Goal: Information Seeking & Learning: Learn about a topic

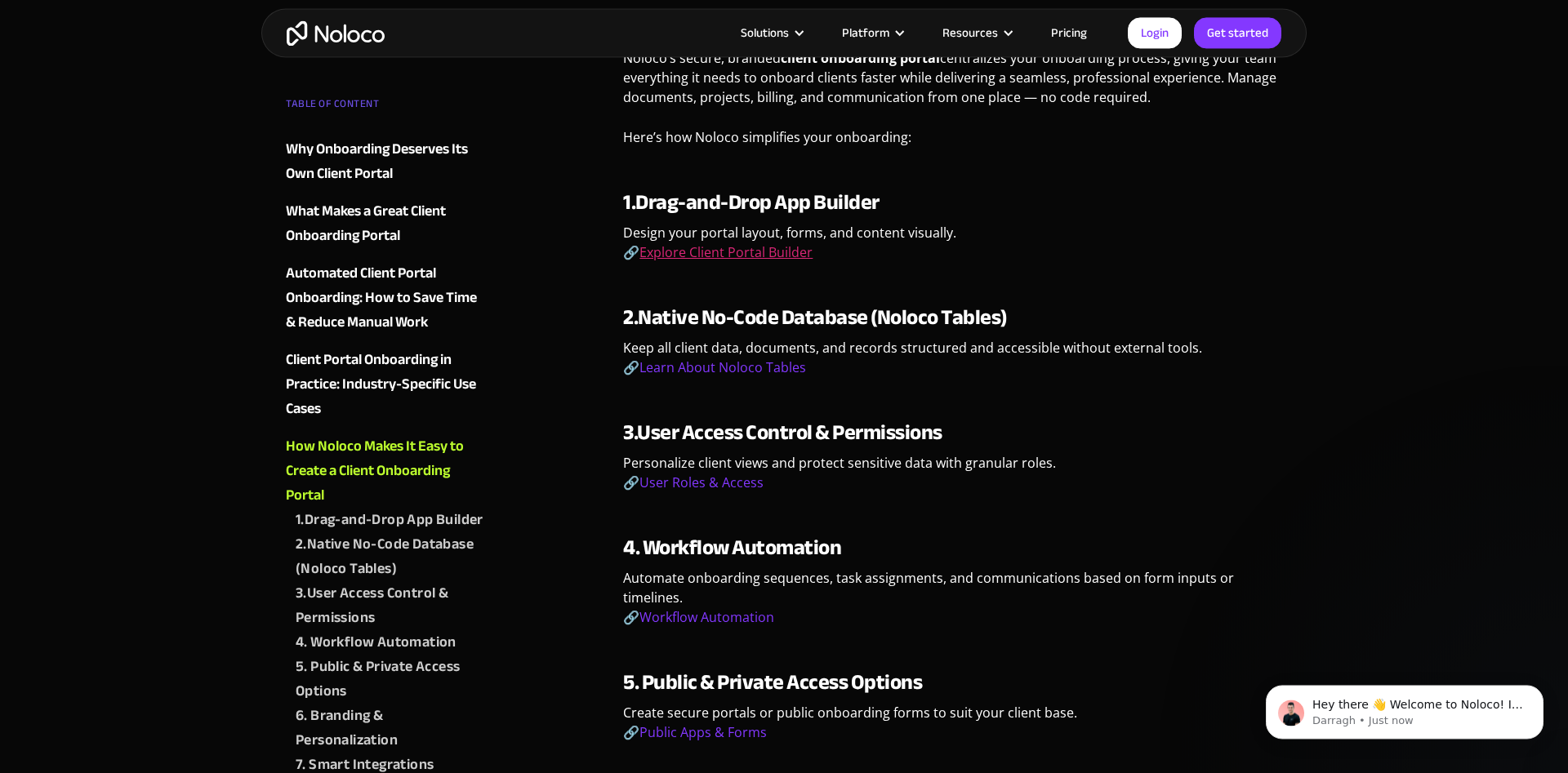
scroll to position [4164, 0]
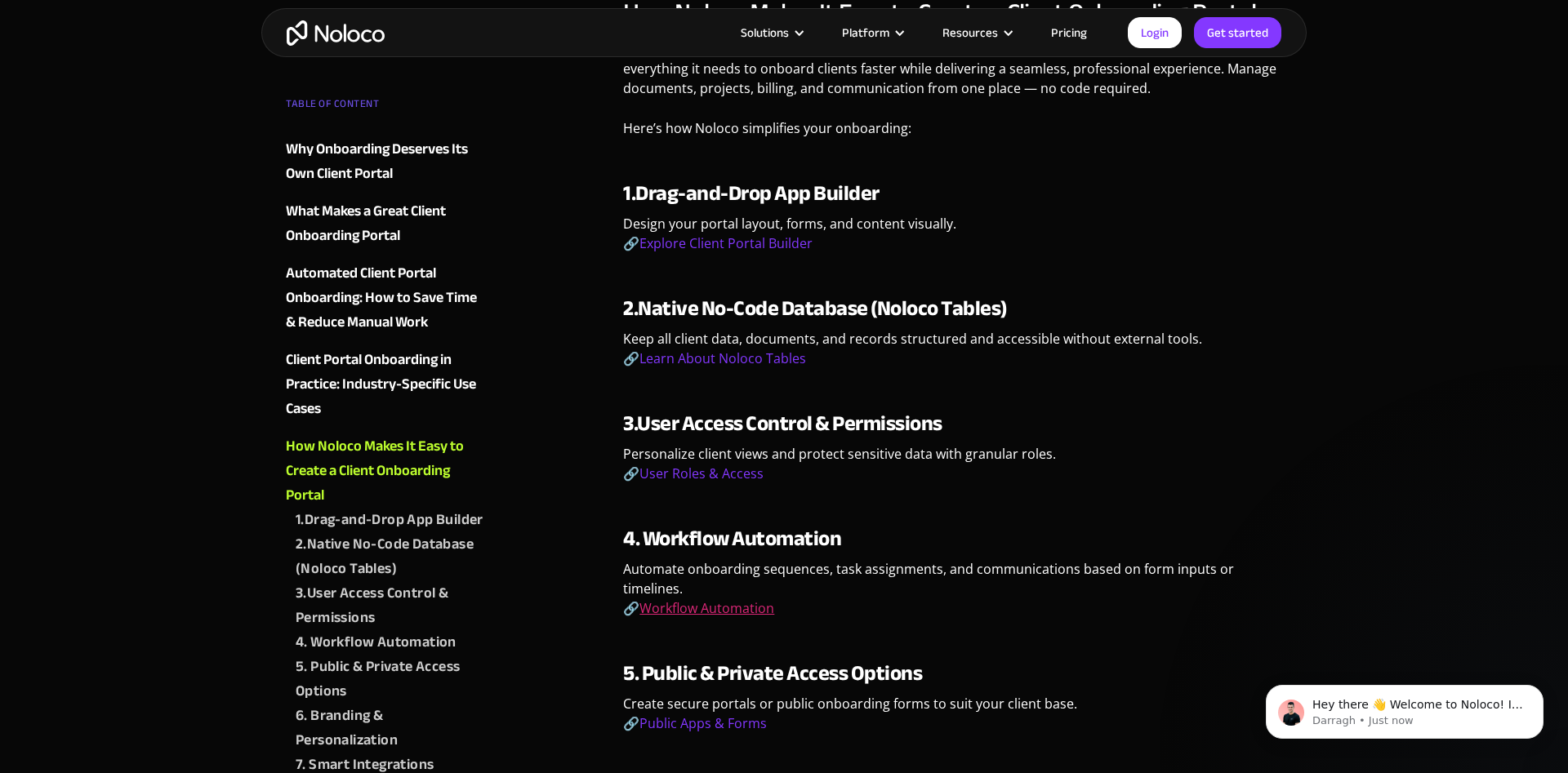
click at [732, 600] on link "Workflow Automation" at bounding box center [706, 608] width 134 height 18
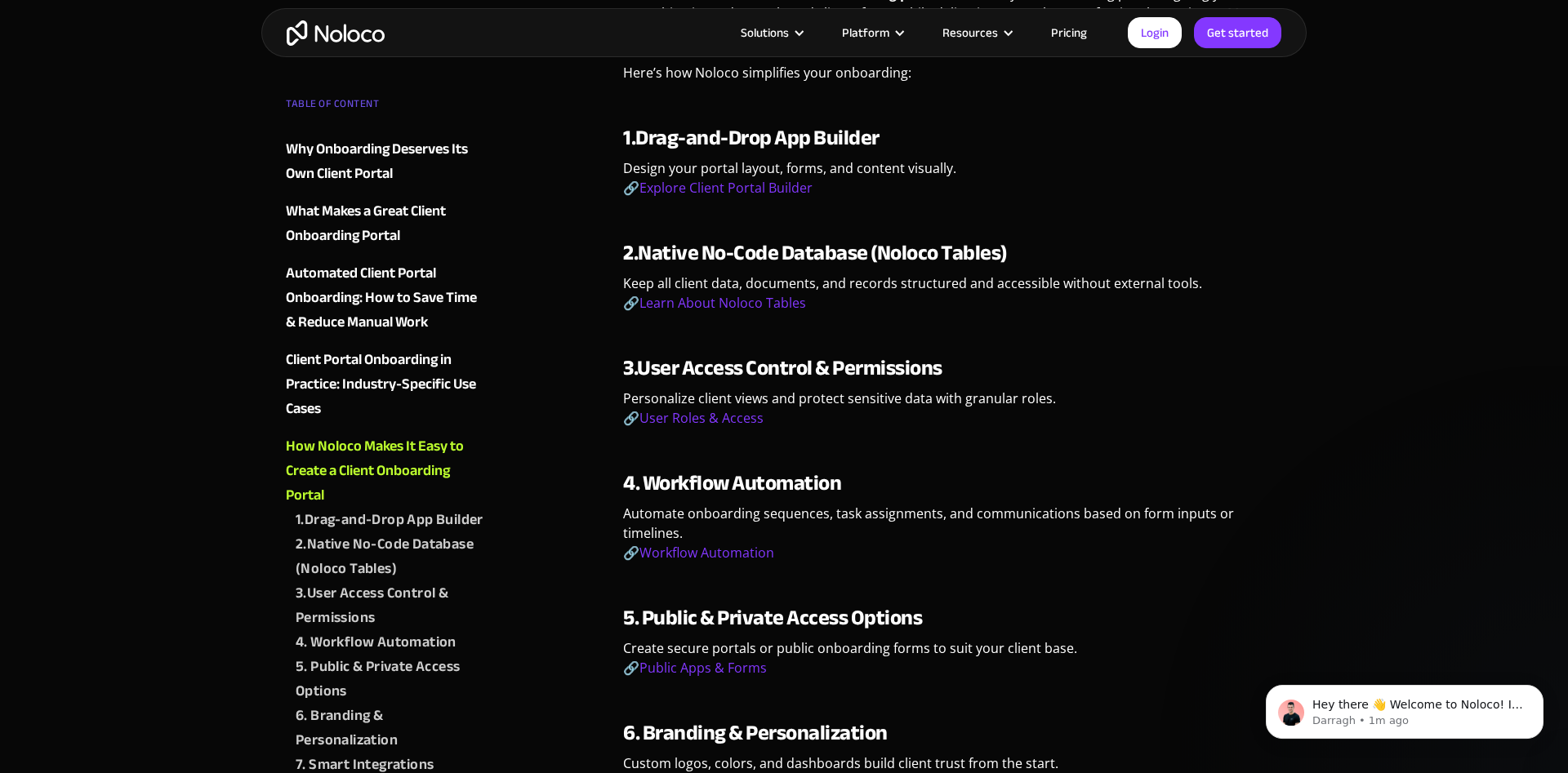
scroll to position [4247, 0]
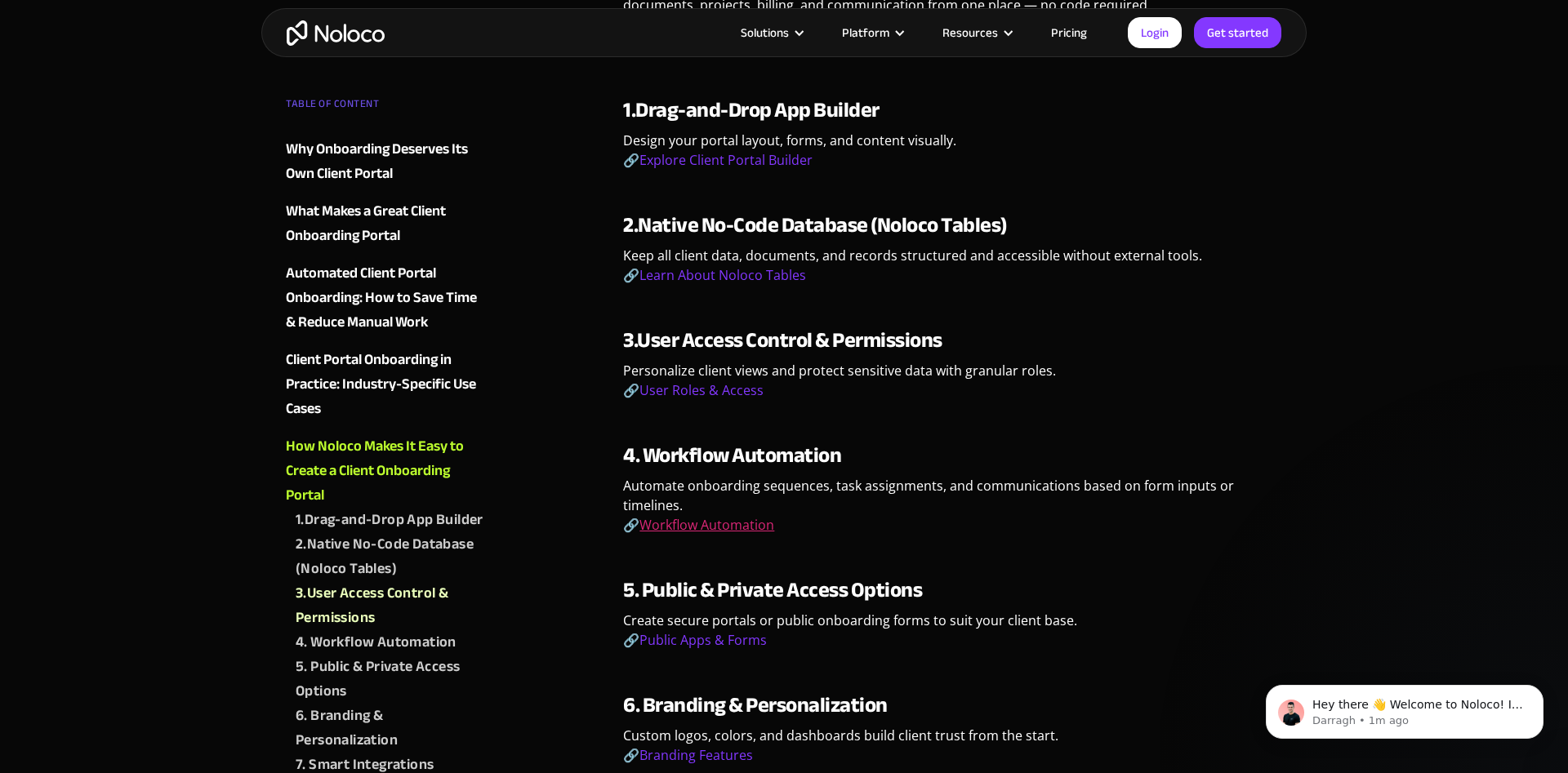
click at [708, 516] on link "Workflow Automation" at bounding box center [706, 524] width 134 height 18
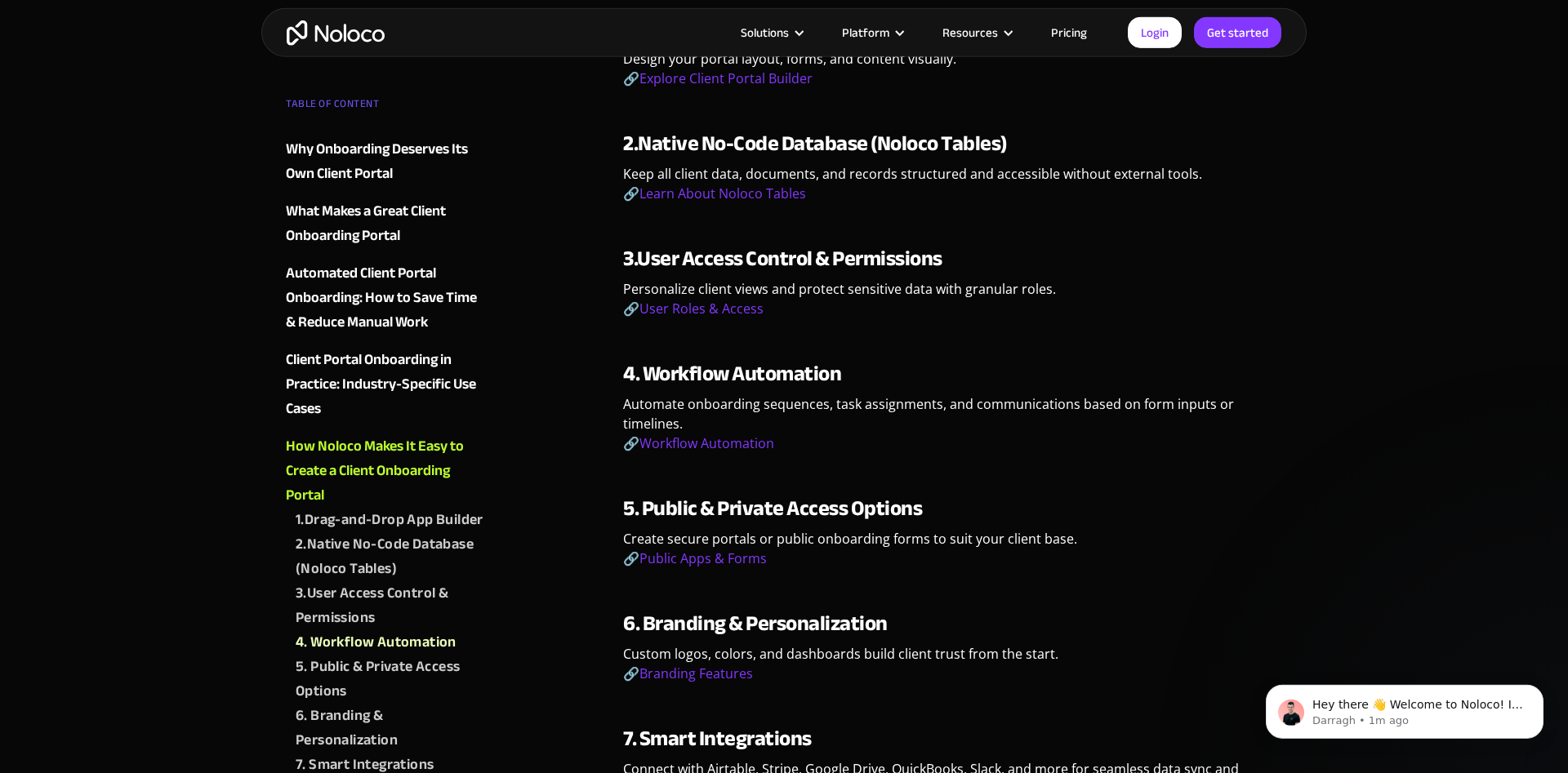
scroll to position [4330, 0]
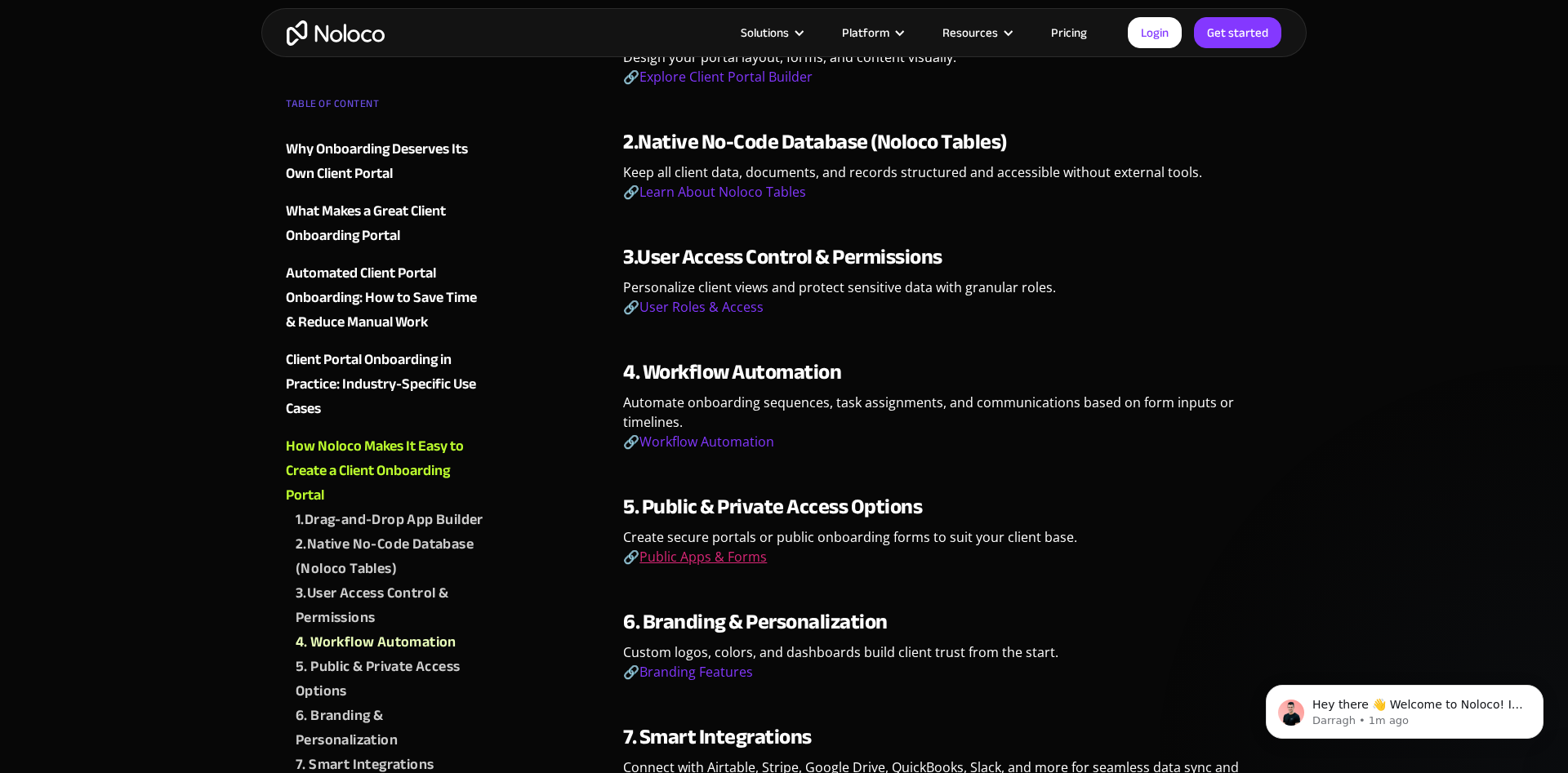
click at [698, 548] on link "Public Apps & Forms" at bounding box center [703, 557] width 128 height 18
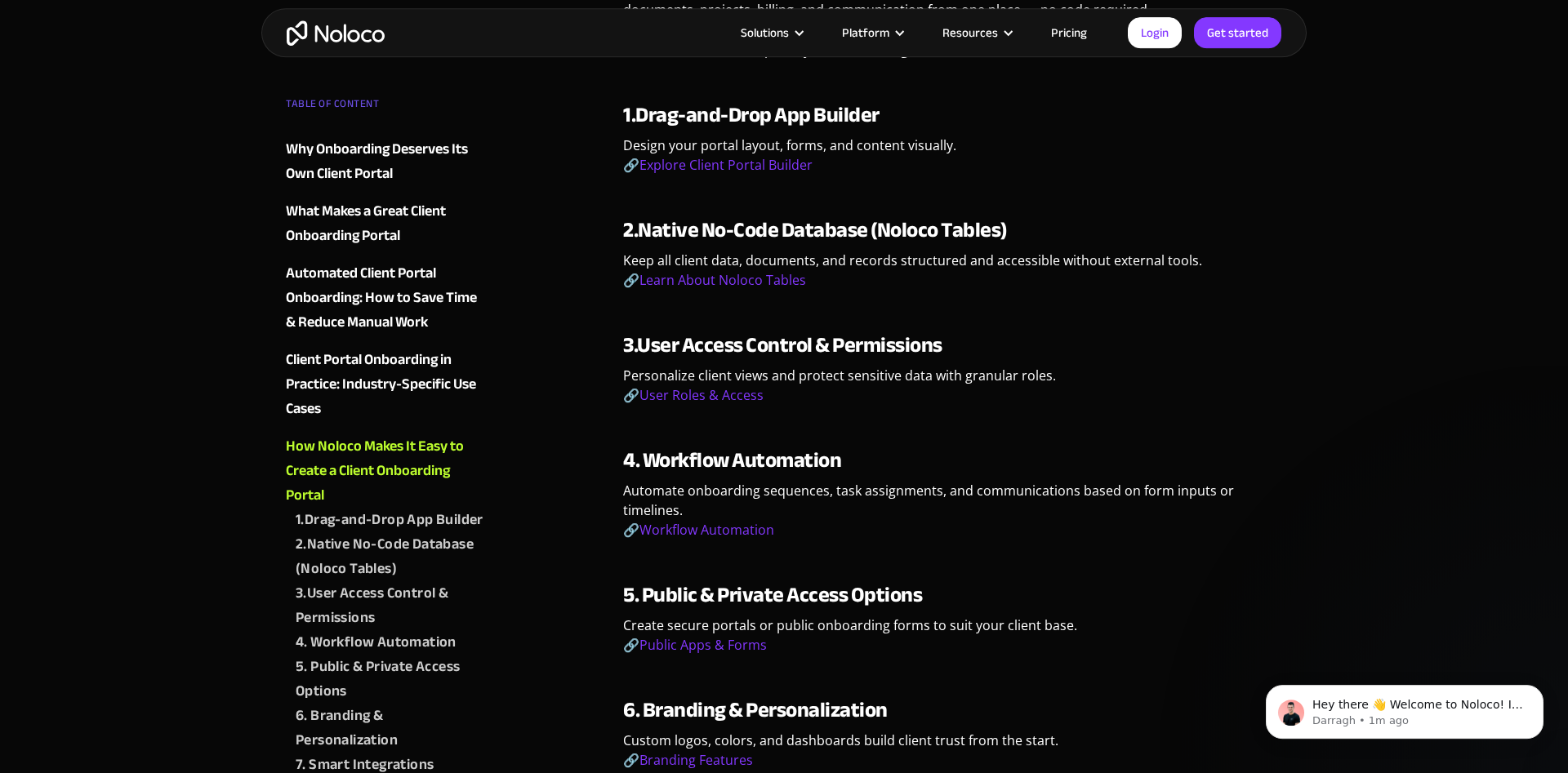
scroll to position [4164, 0]
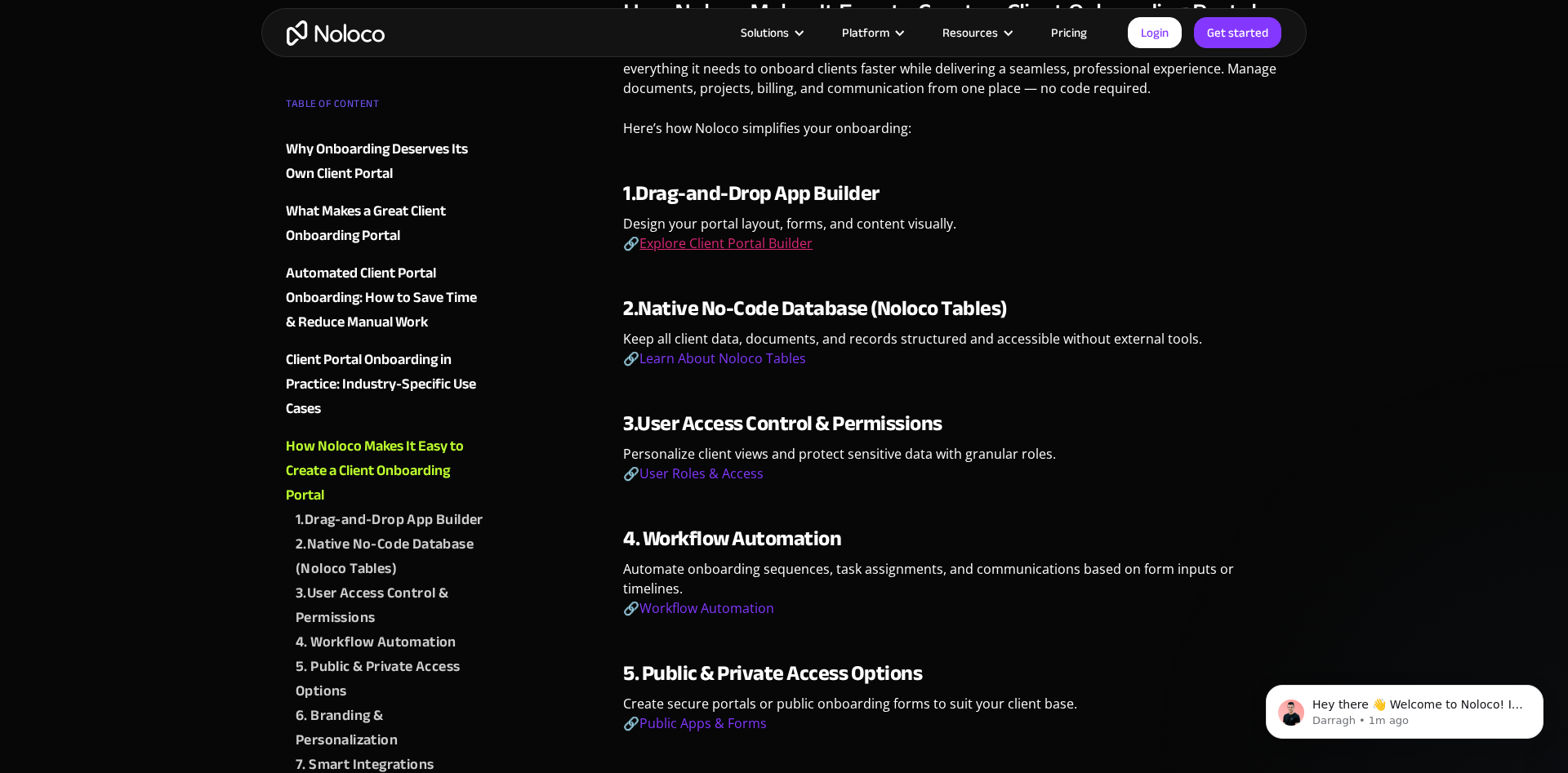
click at [703, 234] on link "Explore Client Portal Builder" at bounding box center [726, 243] width 173 height 18
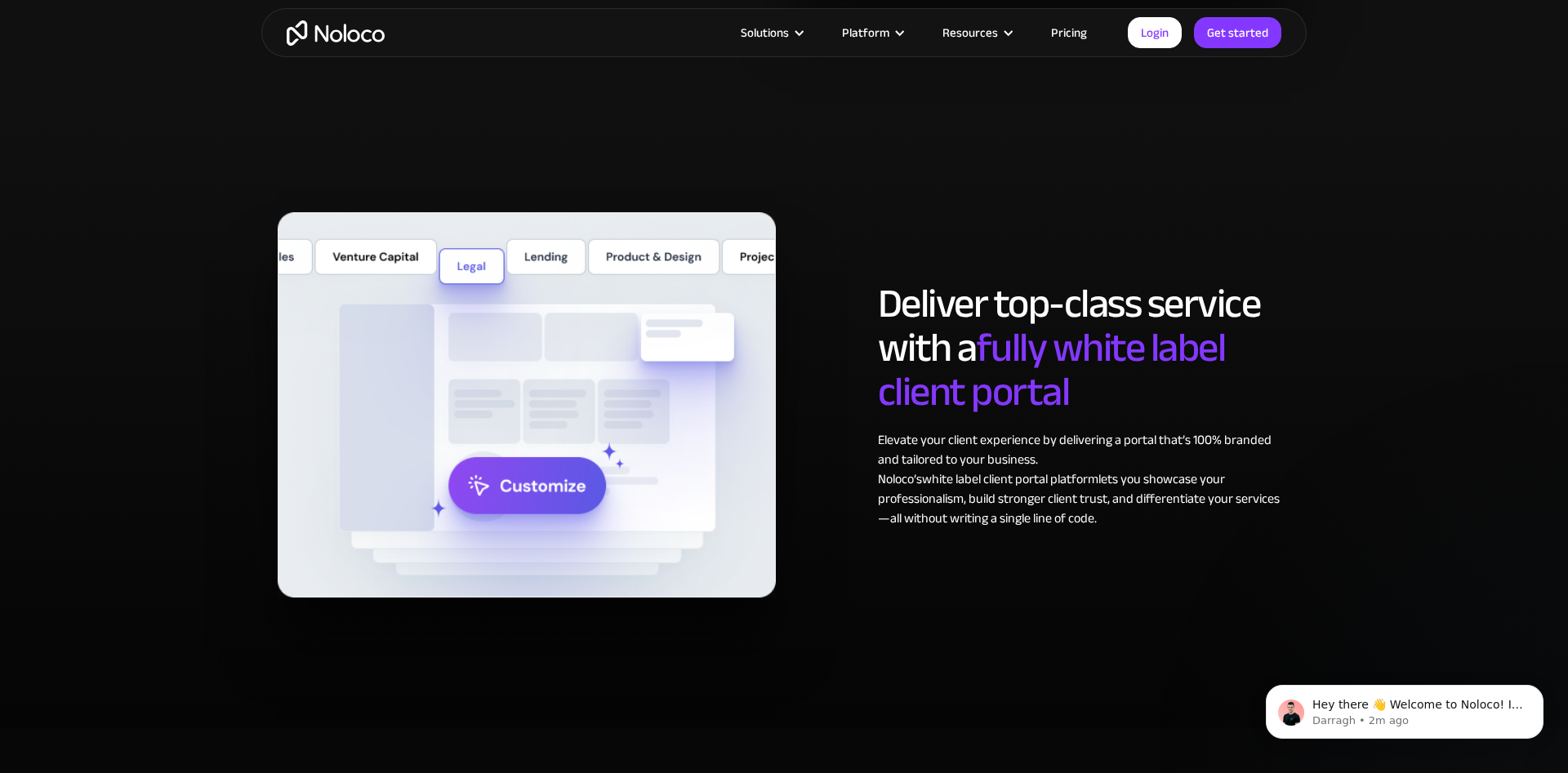
scroll to position [7421, 0]
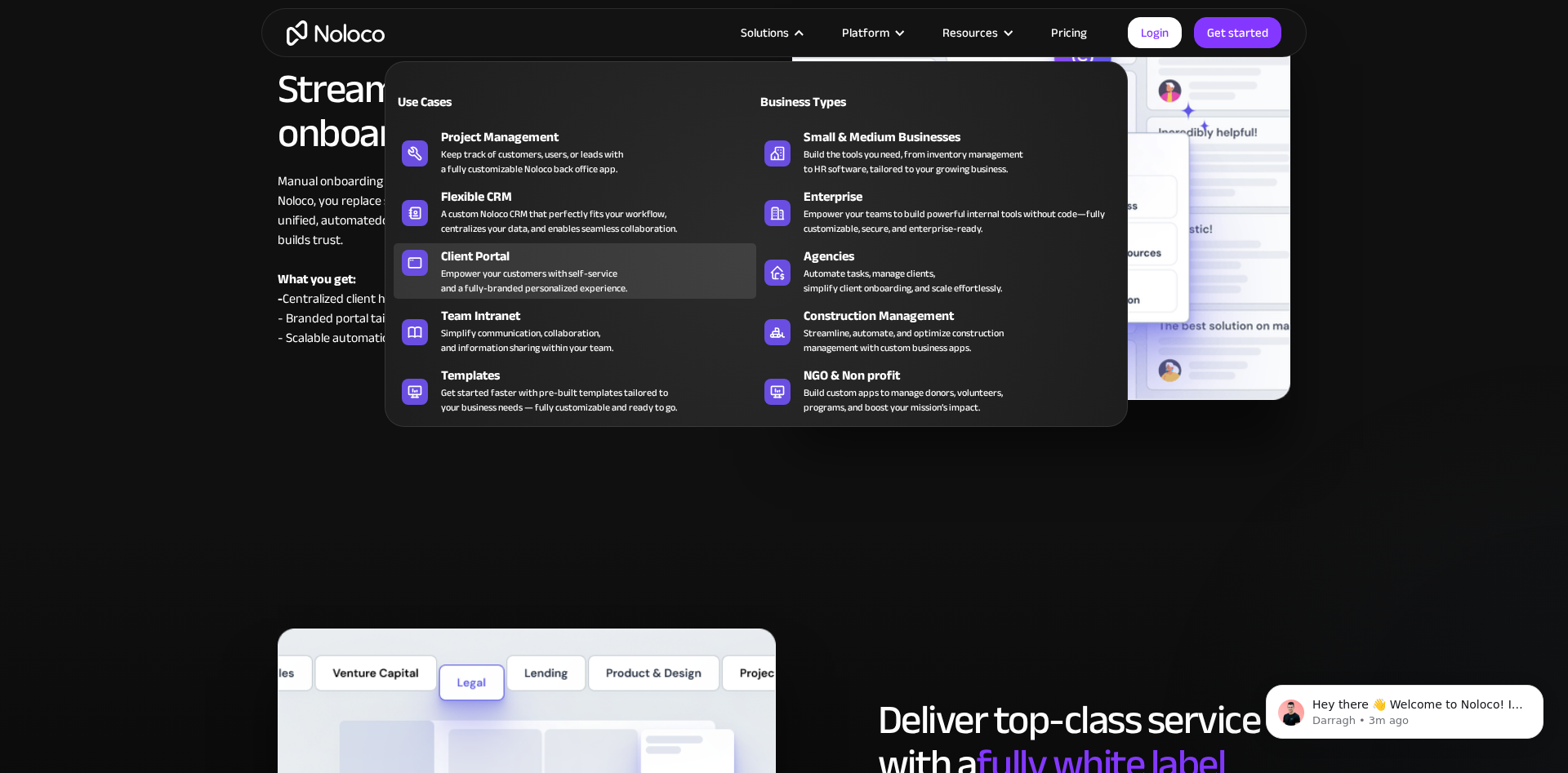
click at [481, 269] on div "Empower your customers with self-service and a fully-branded personalized exper…" at bounding box center [534, 280] width 186 height 30
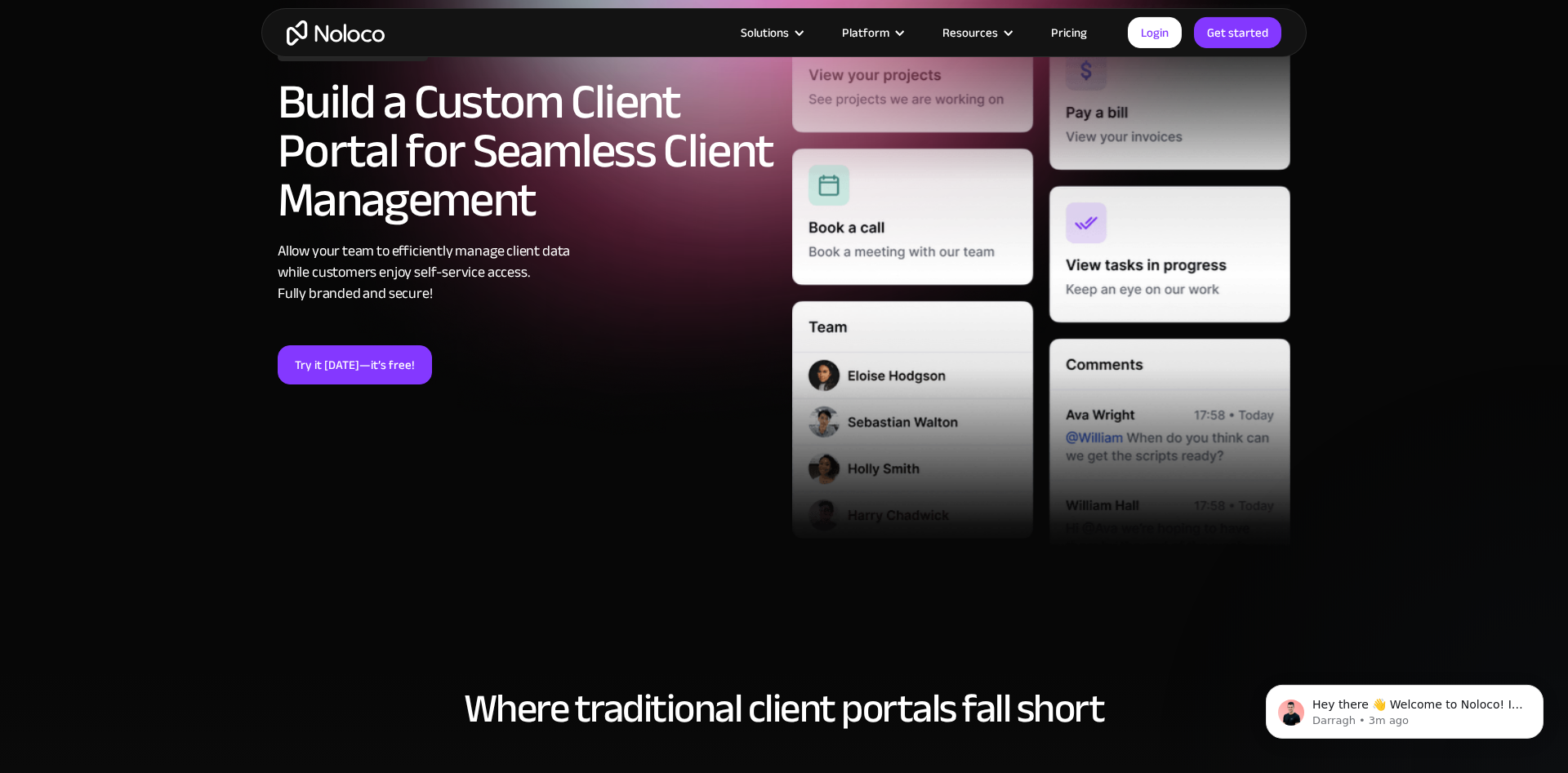
scroll to position [333, 0]
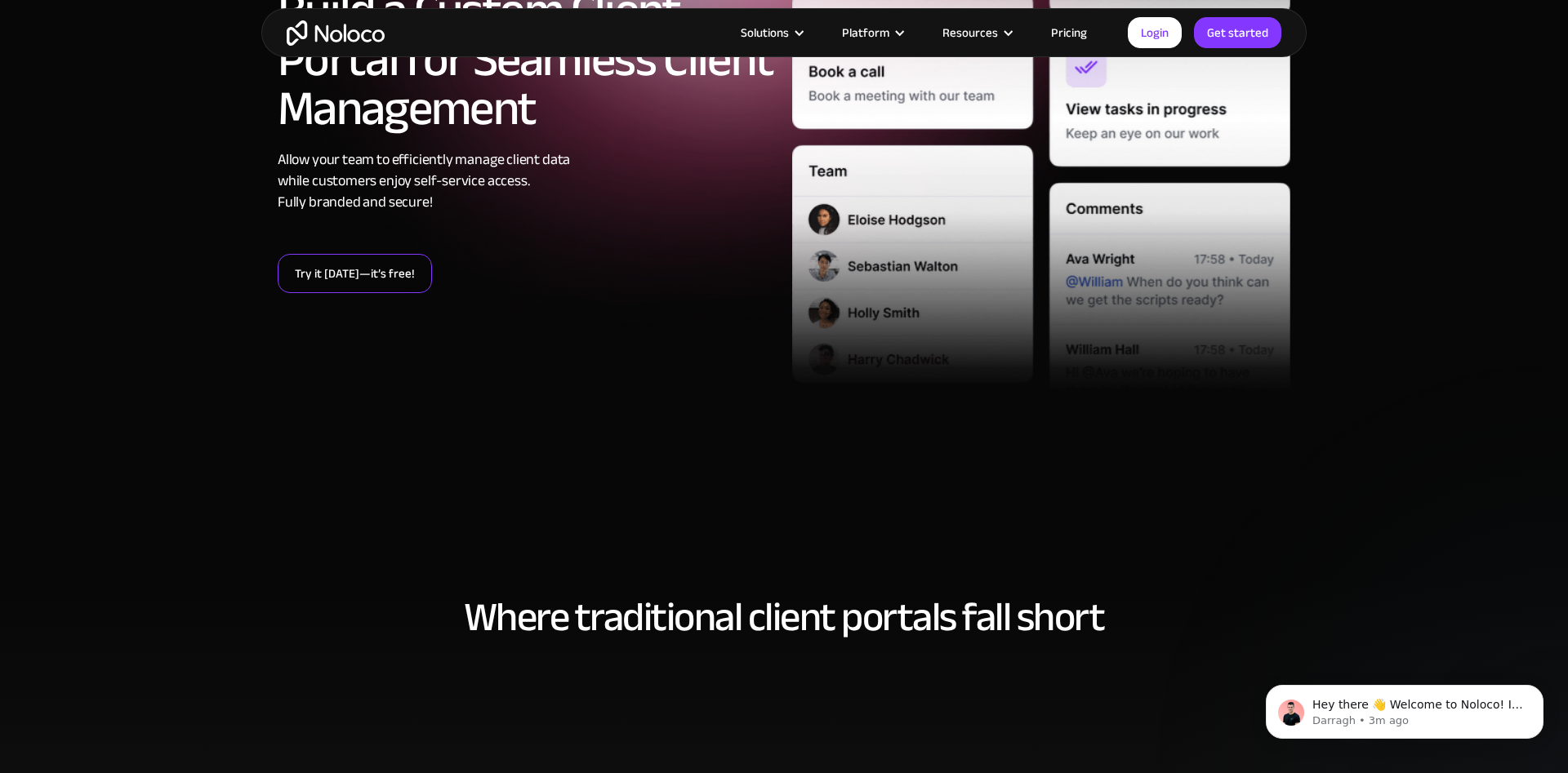
click at [317, 279] on link "Try it [DATE]—it’s free!" at bounding box center [355, 273] width 154 height 39
